Goal: Information Seeking & Learning: Understand process/instructions

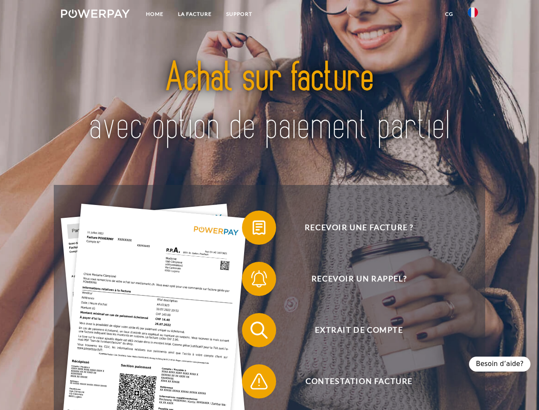
click at [95, 15] on img at bounding box center [95, 13] width 69 height 9
click at [473, 15] on img at bounding box center [473, 12] width 10 height 10
click at [449, 14] on link "CG" at bounding box center [449, 13] width 23 height 15
click at [253, 229] on span at bounding box center [246, 227] width 43 height 43
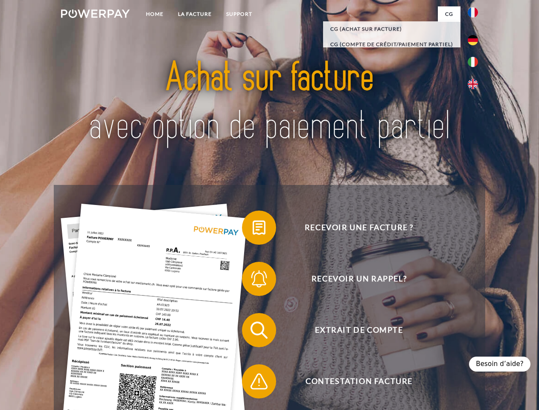
click at [253, 281] on span at bounding box center [246, 279] width 43 height 43
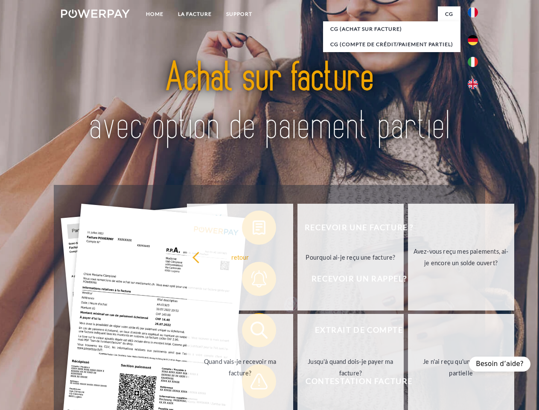
click at [298, 332] on link "Jusqu'à quand dois-je payer ma facture?" at bounding box center [351, 367] width 106 height 107
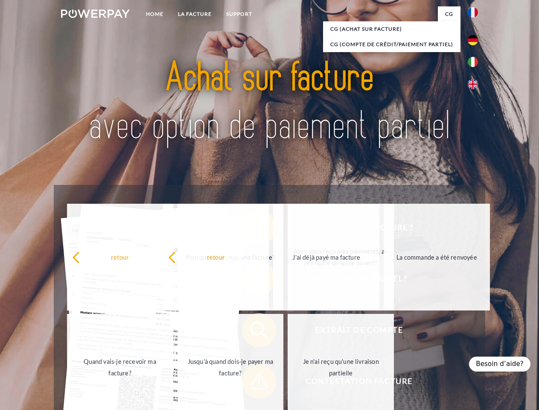
click at [253, 383] on span at bounding box center [246, 381] width 43 height 43
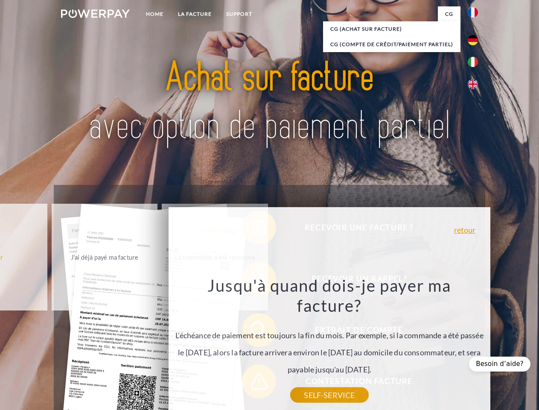
click at [503, 364] on div "Besoin d’aide?" at bounding box center [500, 364] width 62 height 15
